Goal: Book appointment/travel/reservation

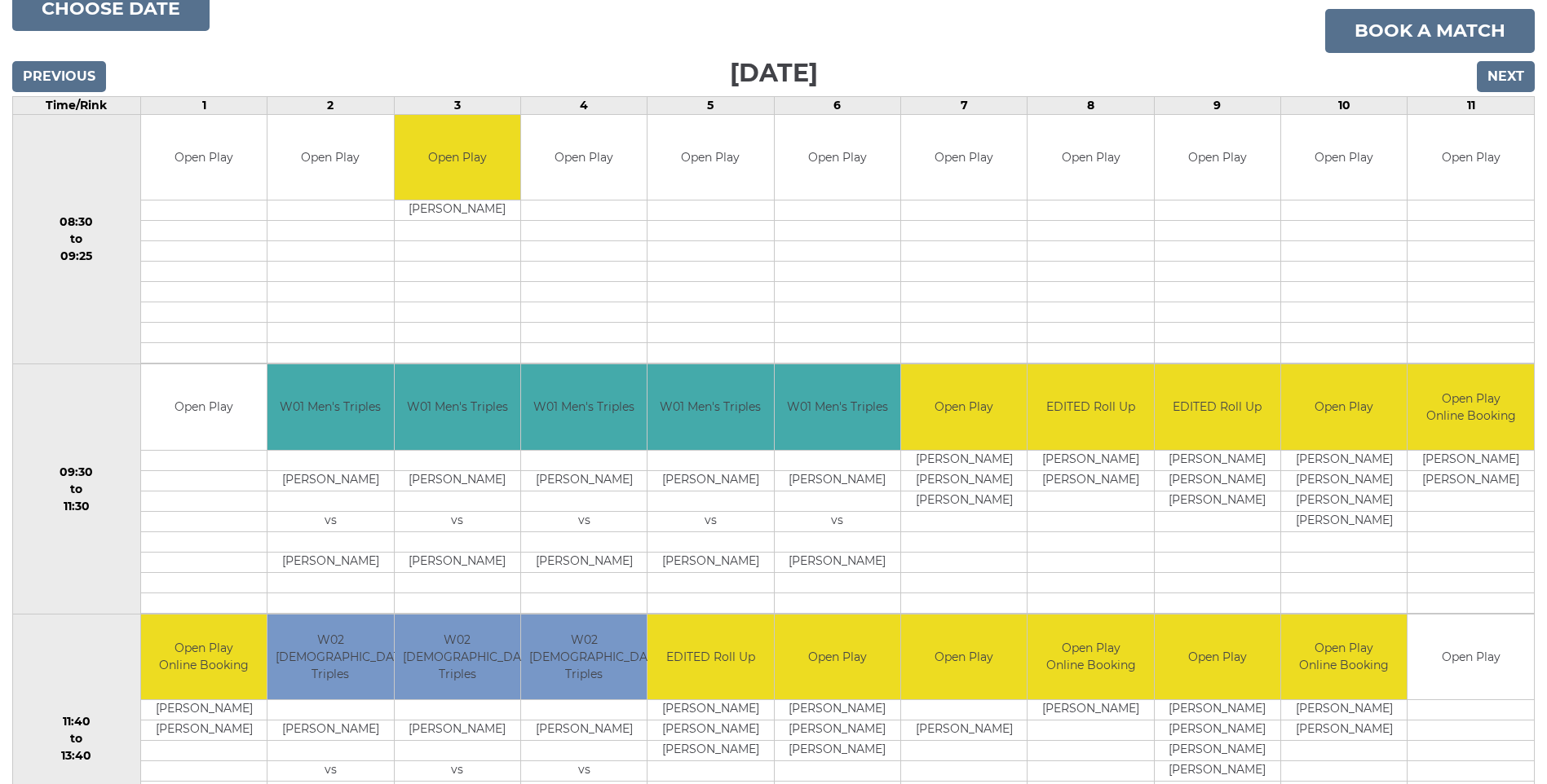
scroll to position [253, 0]
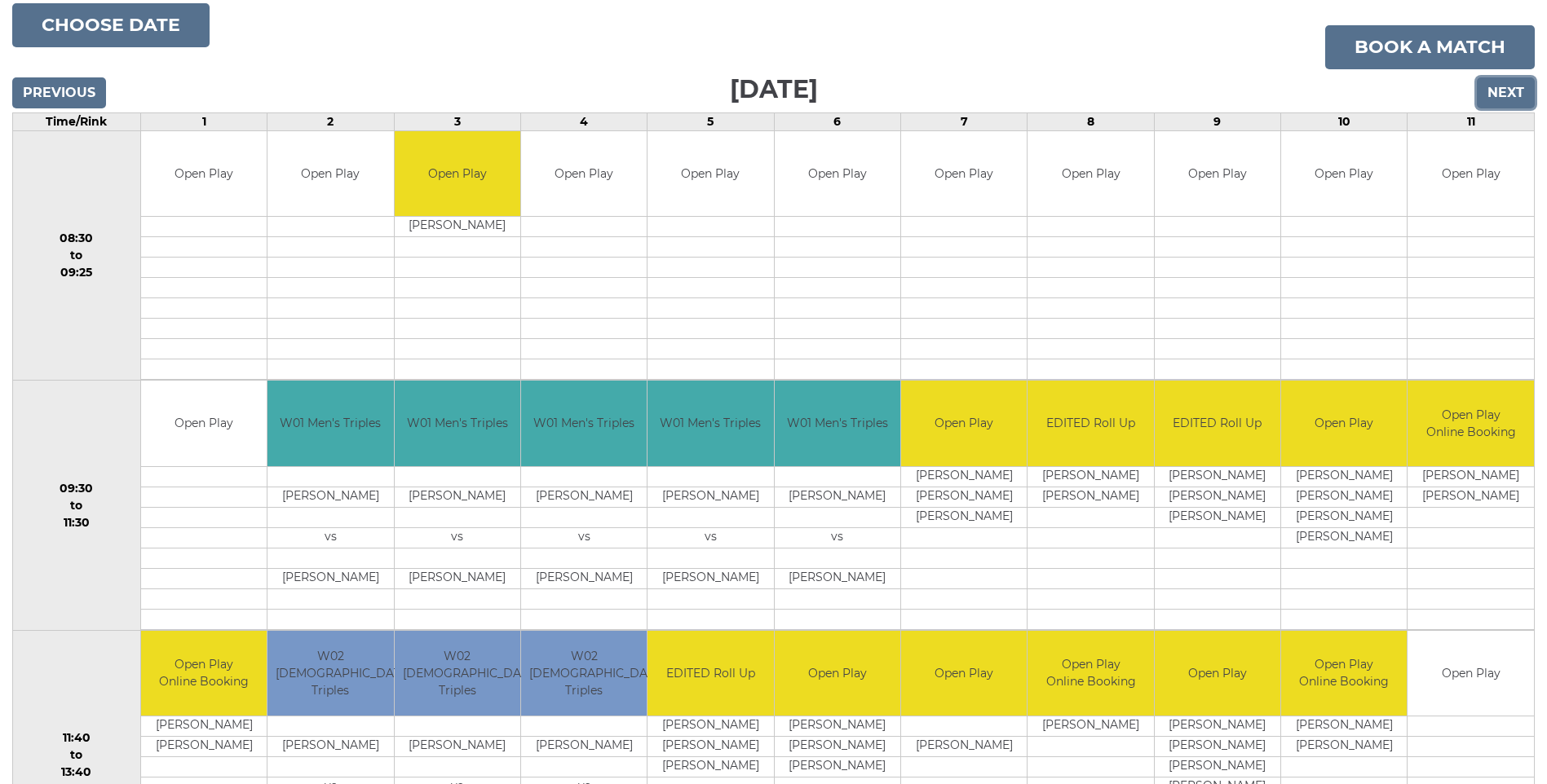
click at [1507, 84] on input "Next" at bounding box center [1506, 92] width 58 height 31
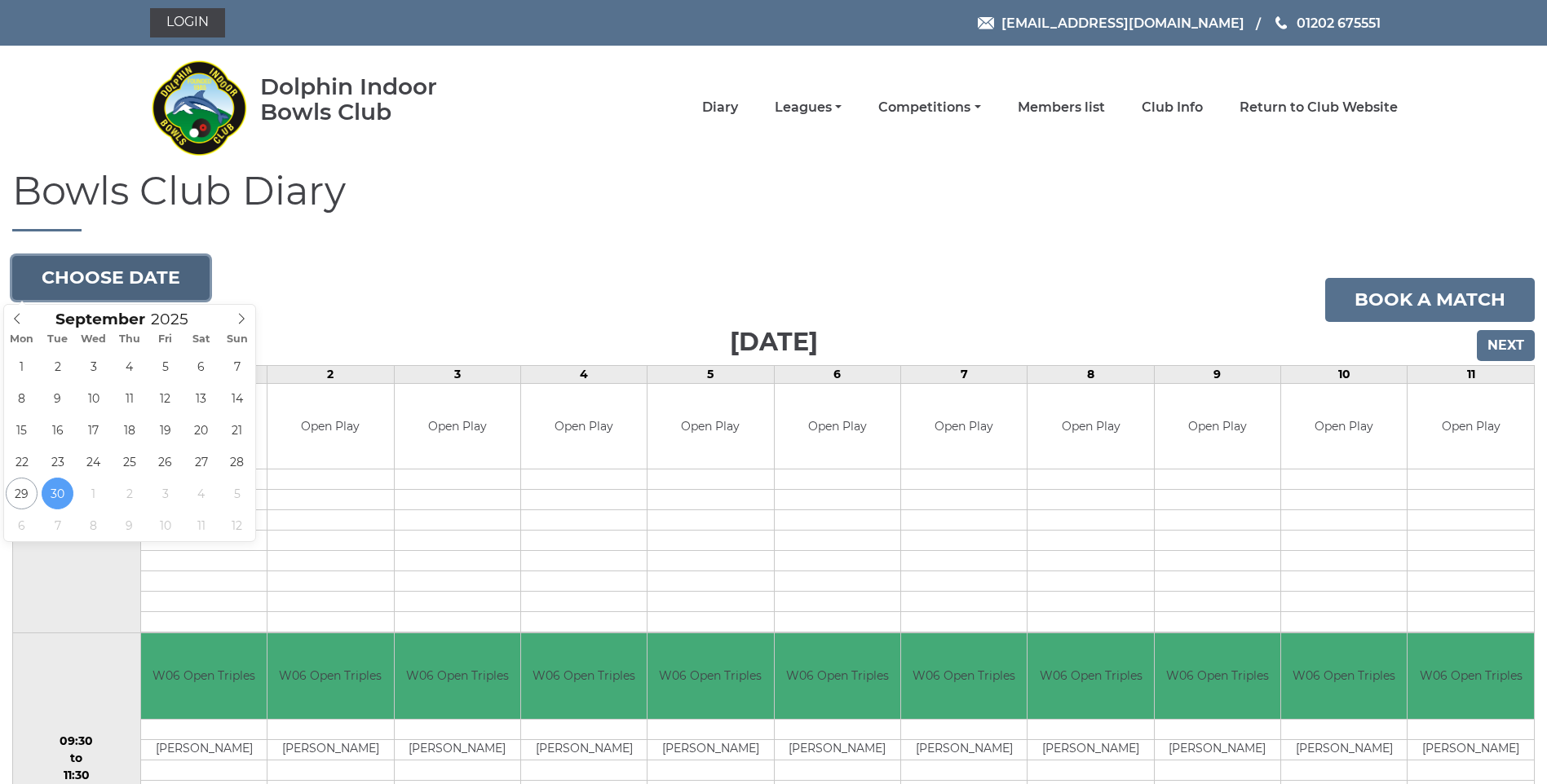
click at [54, 274] on button "Choose date" at bounding box center [111, 278] width 197 height 44
click at [244, 320] on icon at bounding box center [241, 319] width 12 height 12
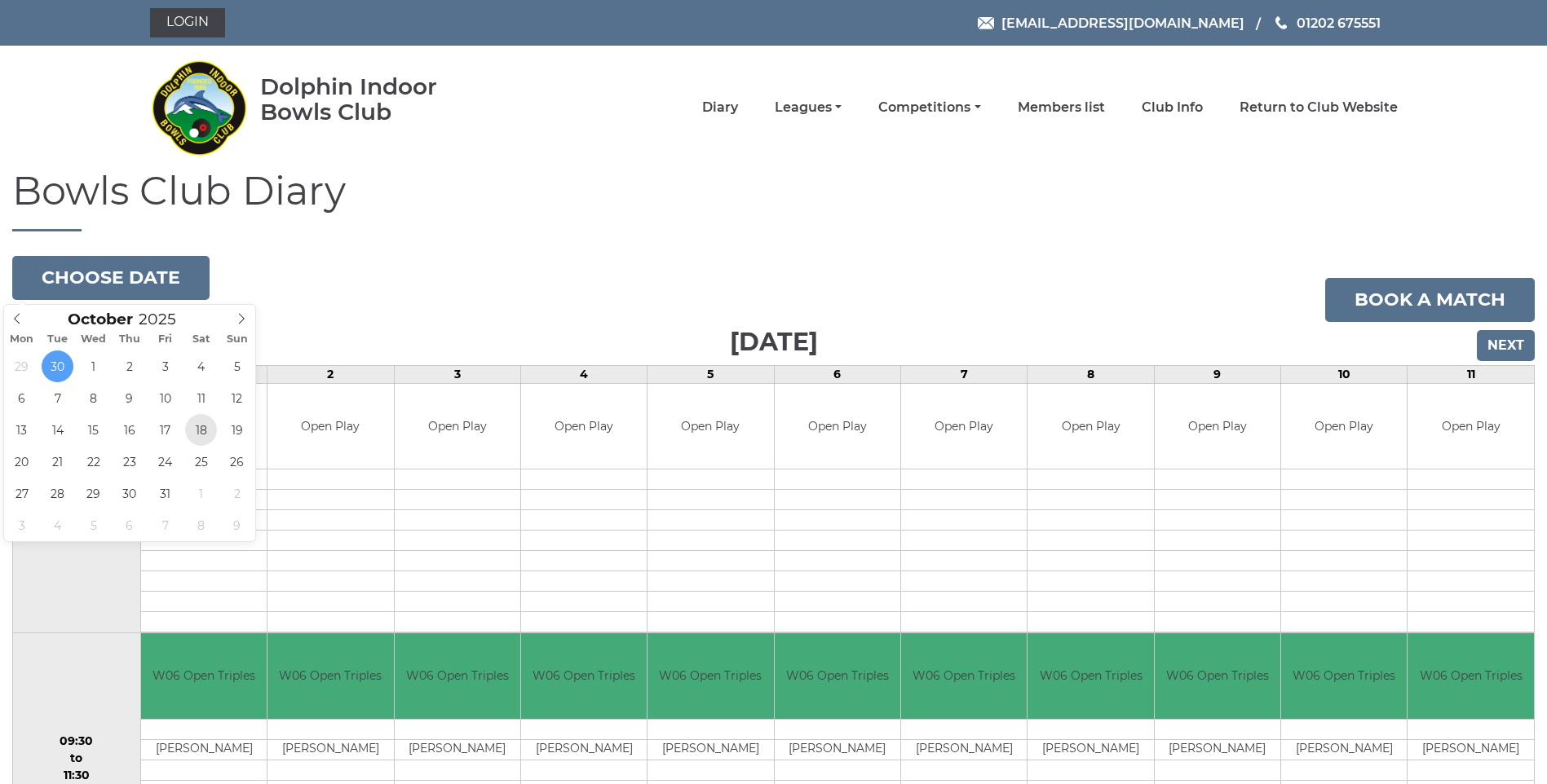
type input "[DATE]"
